Goal: Find specific page/section: Find specific page/section

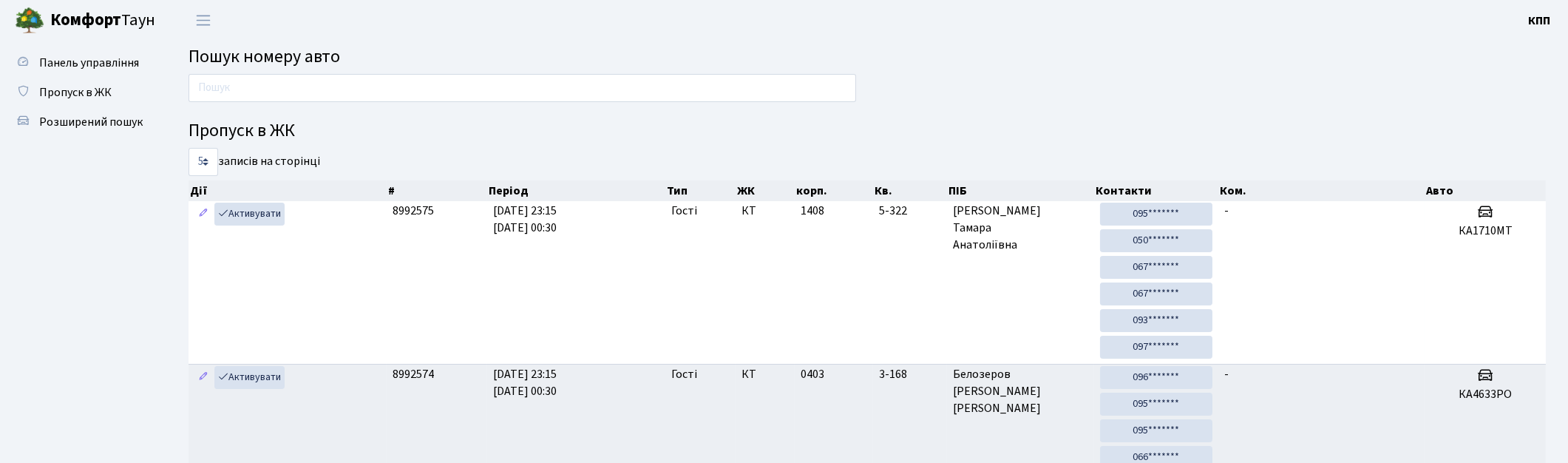
click at [473, 101] on div at bounding box center [522, 92] width 690 height 36
click at [475, 97] on input "text" at bounding box center [522, 88] width 668 height 28
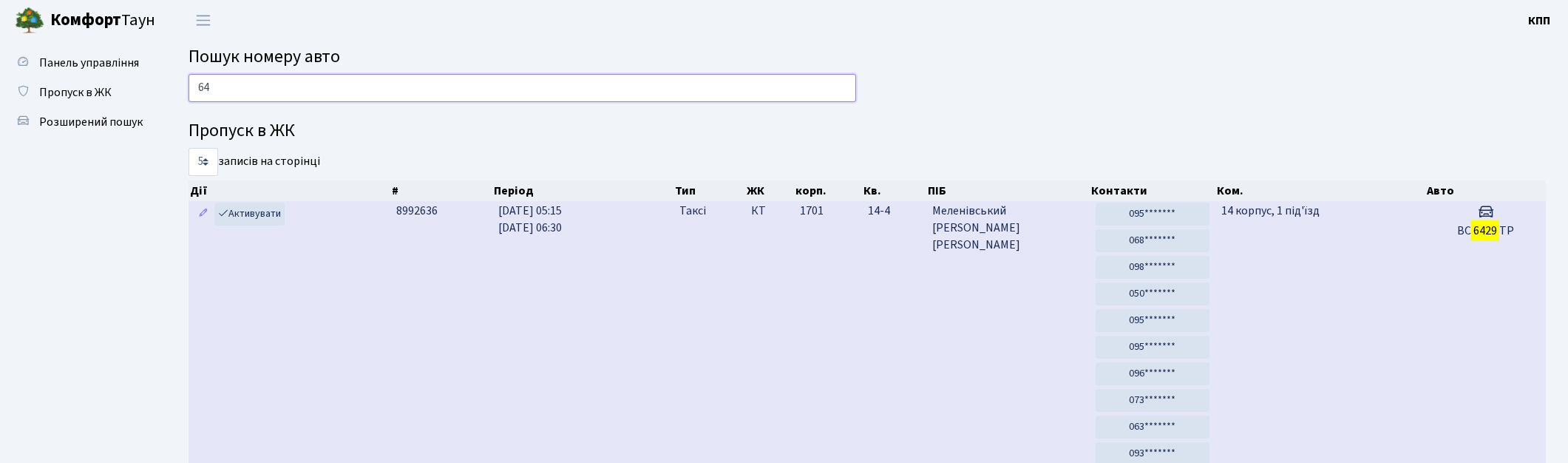
type input "6"
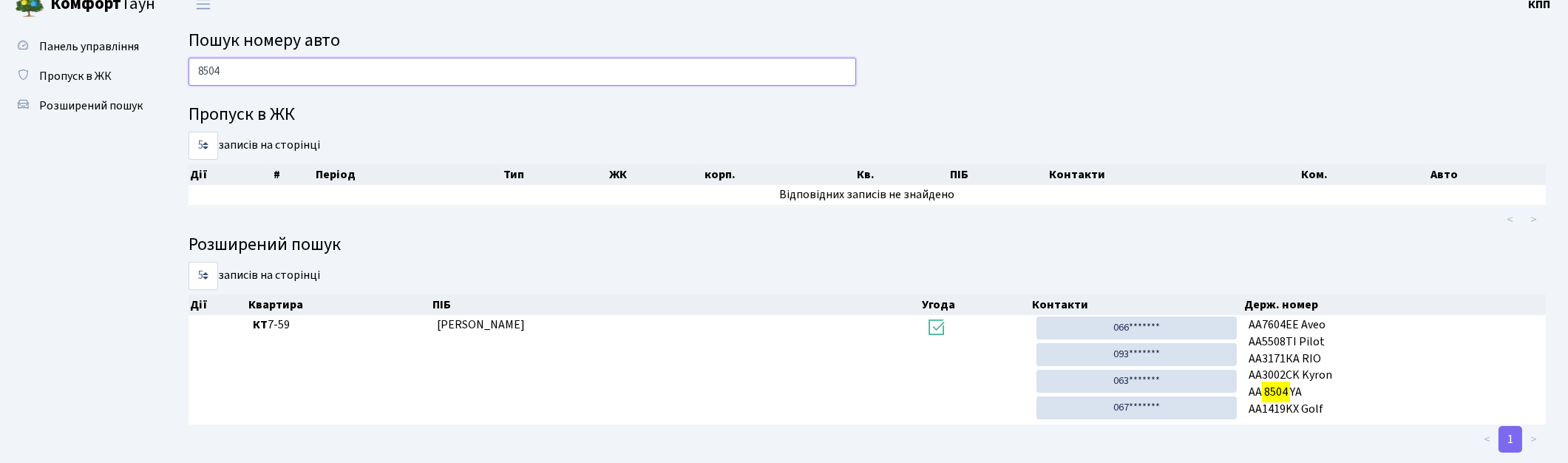
scroll to position [44, 0]
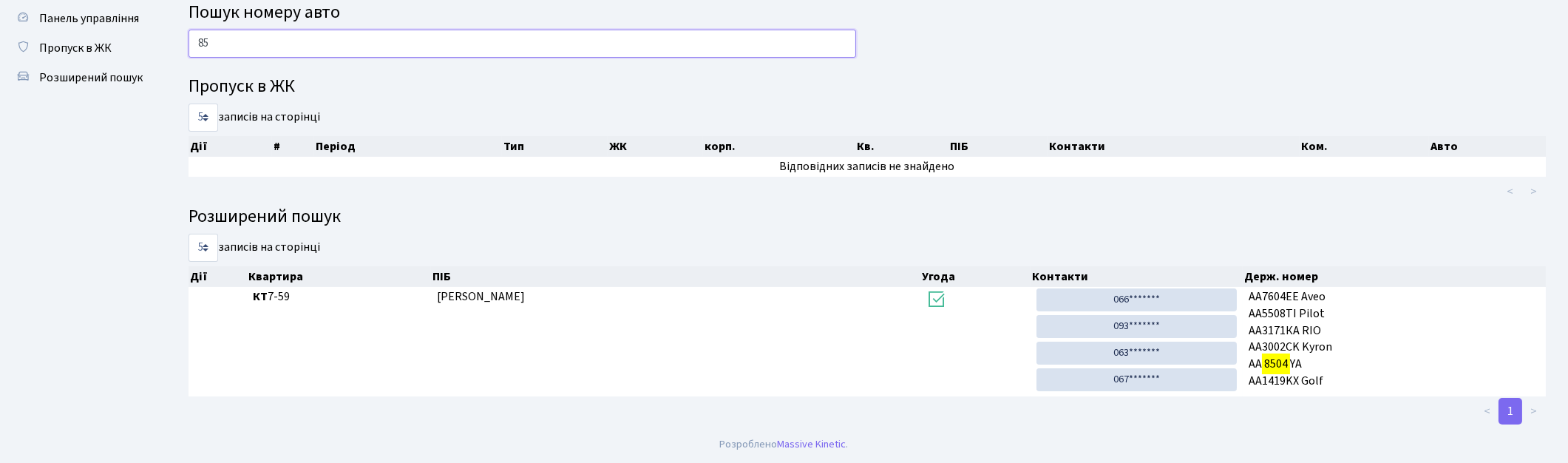
type input "8"
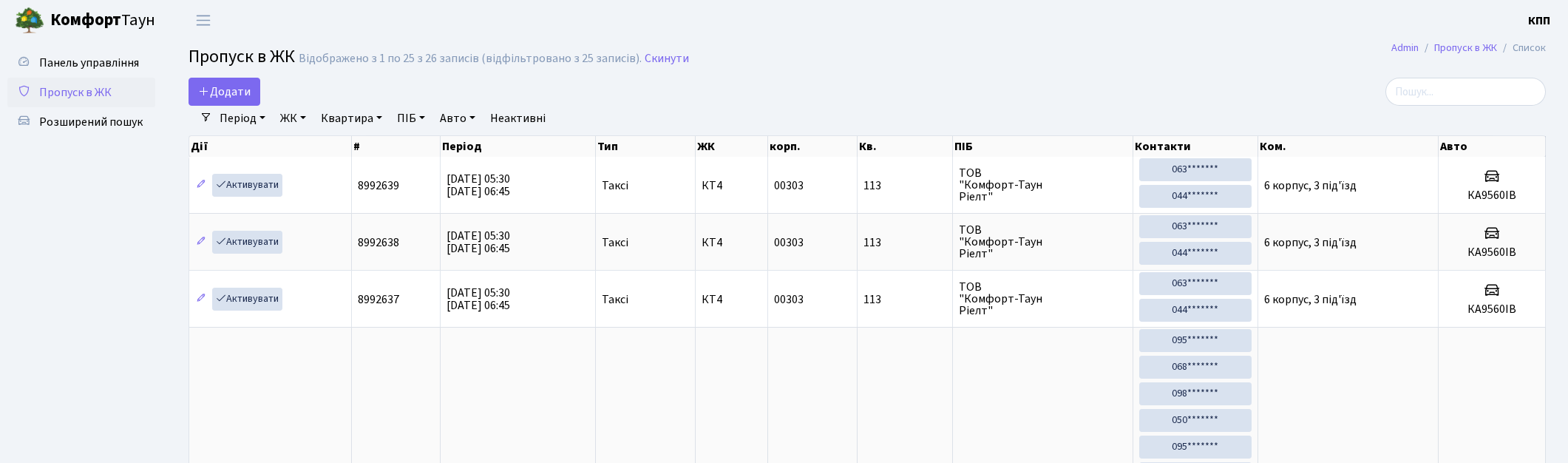
select select "25"
